Goal: Find specific page/section: Find specific page/section

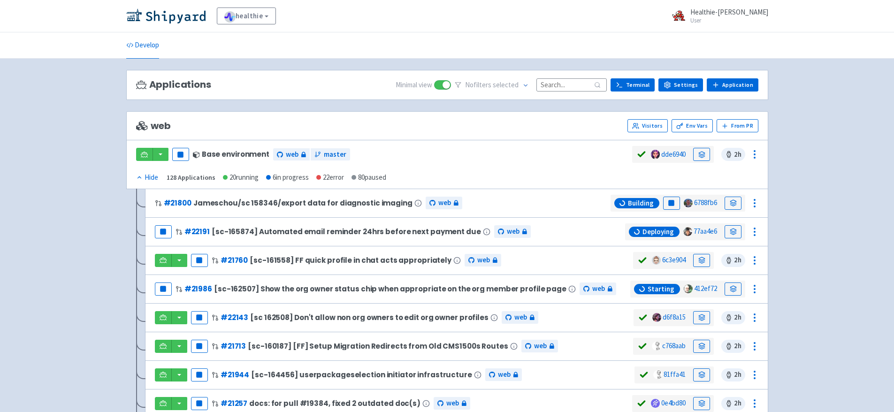
click at [549, 84] on input at bounding box center [571, 84] width 70 height 13
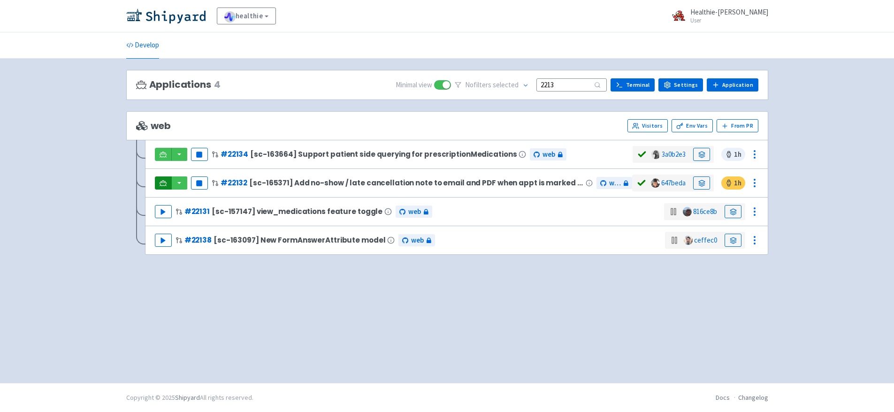
type input "2213"
click at [169, 183] on link at bounding box center [163, 182] width 17 height 13
